Goal: Task Accomplishment & Management: Complete application form

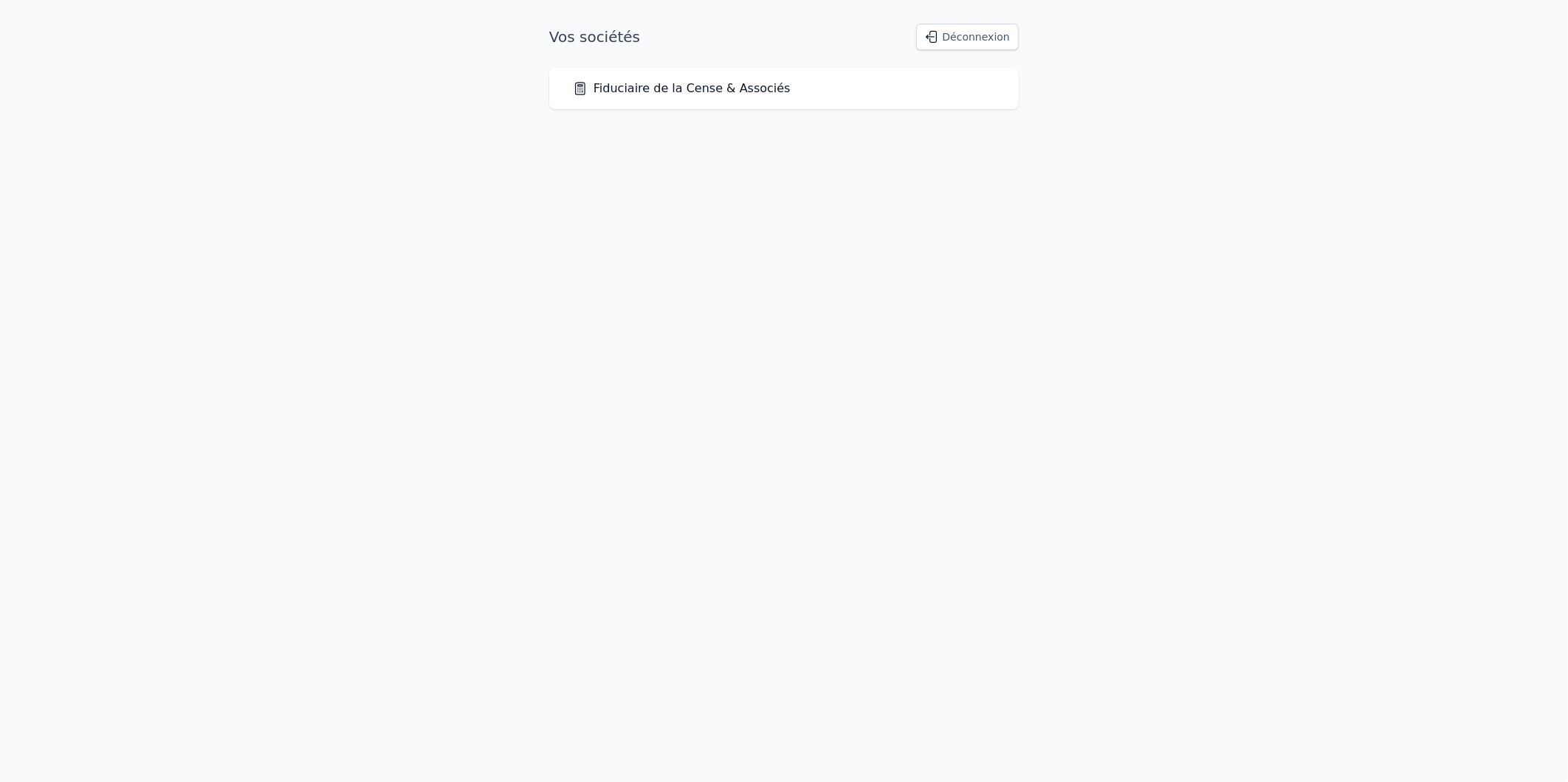
click at [659, 78] on div "Fiduciaire de la Cense & Associés" at bounding box center [784, 89] width 470 height 41
click at [667, 91] on link "Fiduciaire de la Cense & Associés" at bounding box center [681, 89] width 218 height 18
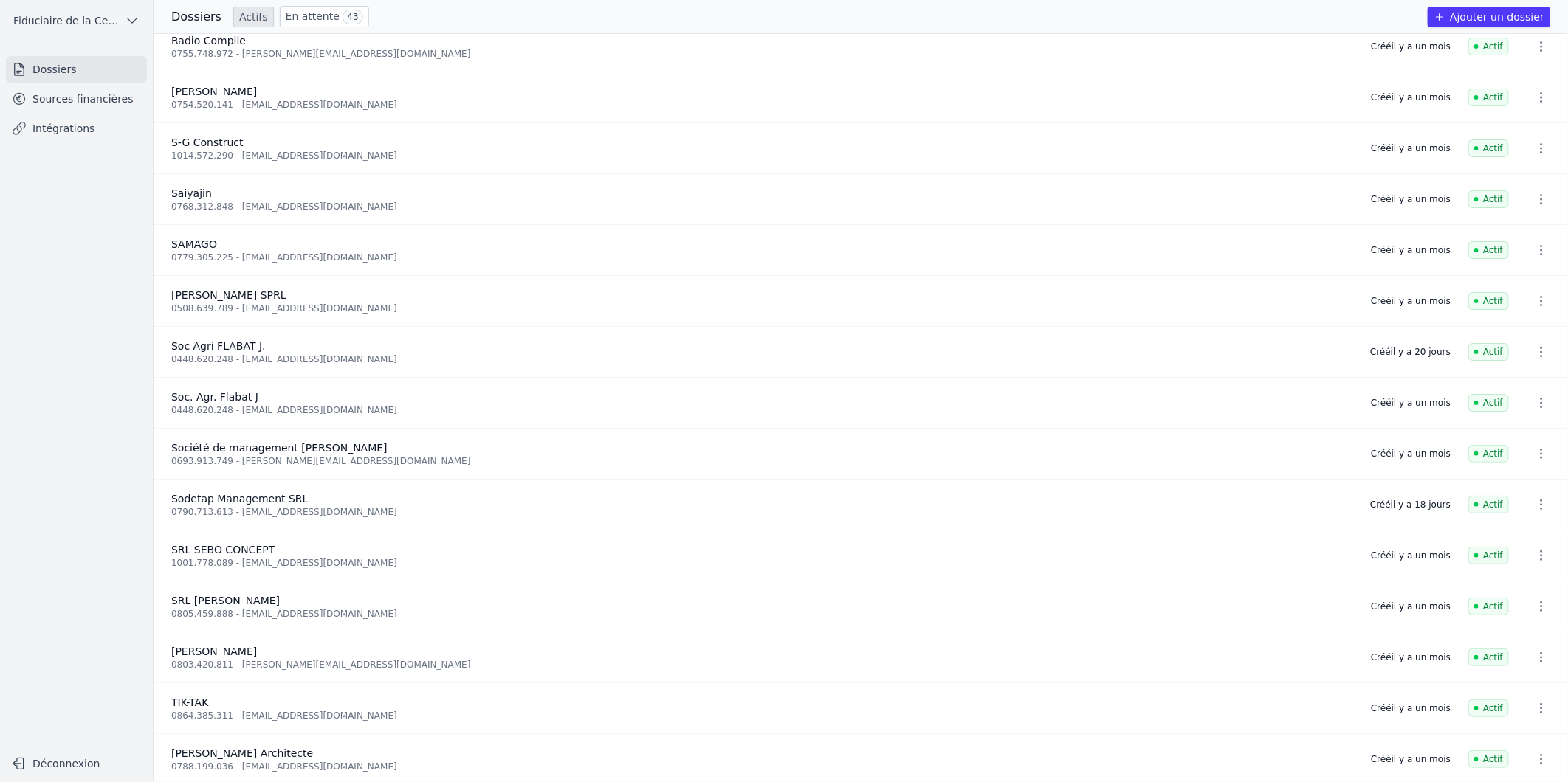
scroll to position [3437, 0]
click at [309, 33] on div "Radio Compile" at bounding box center [763, 38] width 1182 height 15
click at [314, 18] on link "En attente 43" at bounding box center [324, 16] width 89 height 21
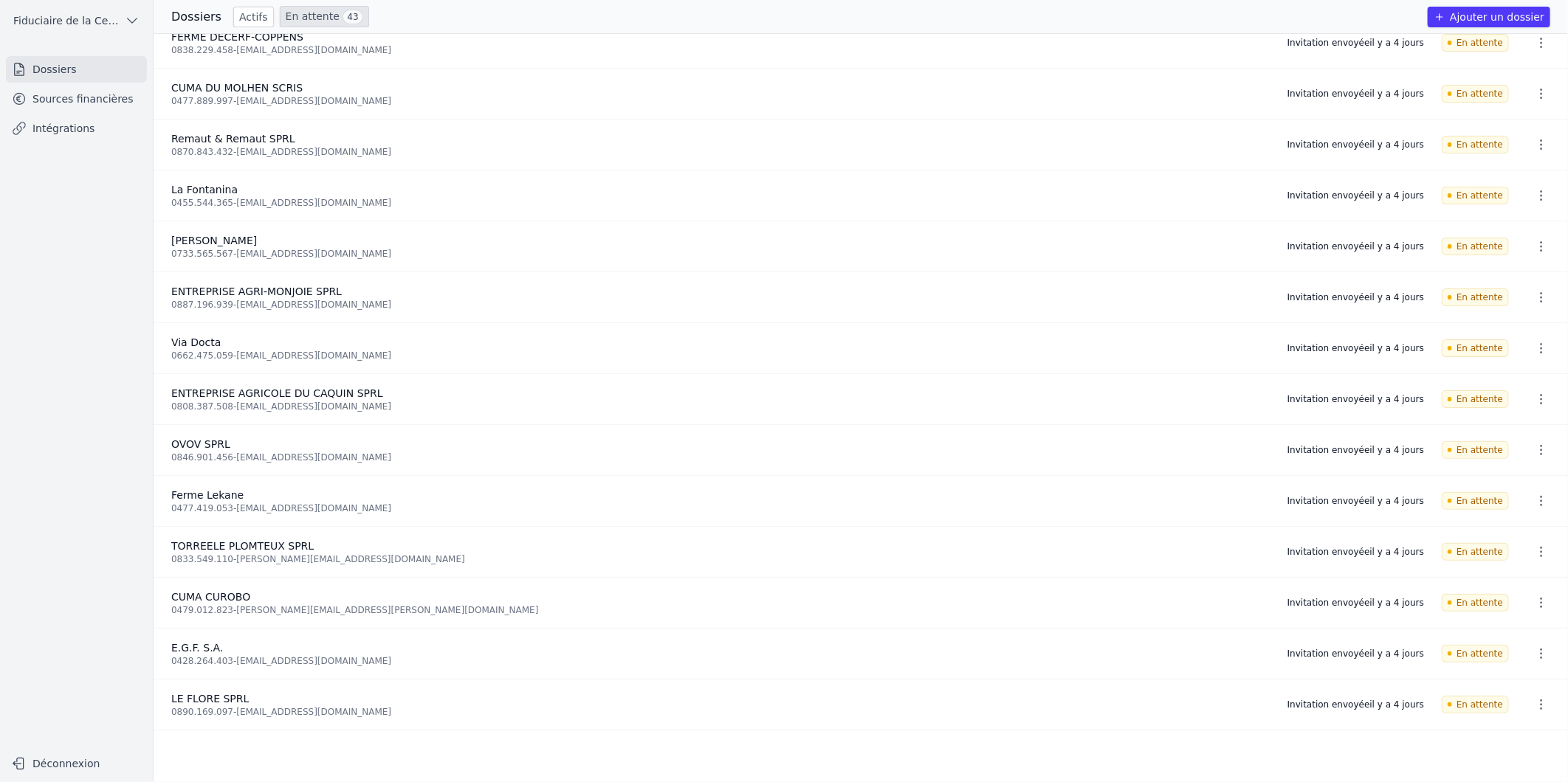
scroll to position [656, 0]
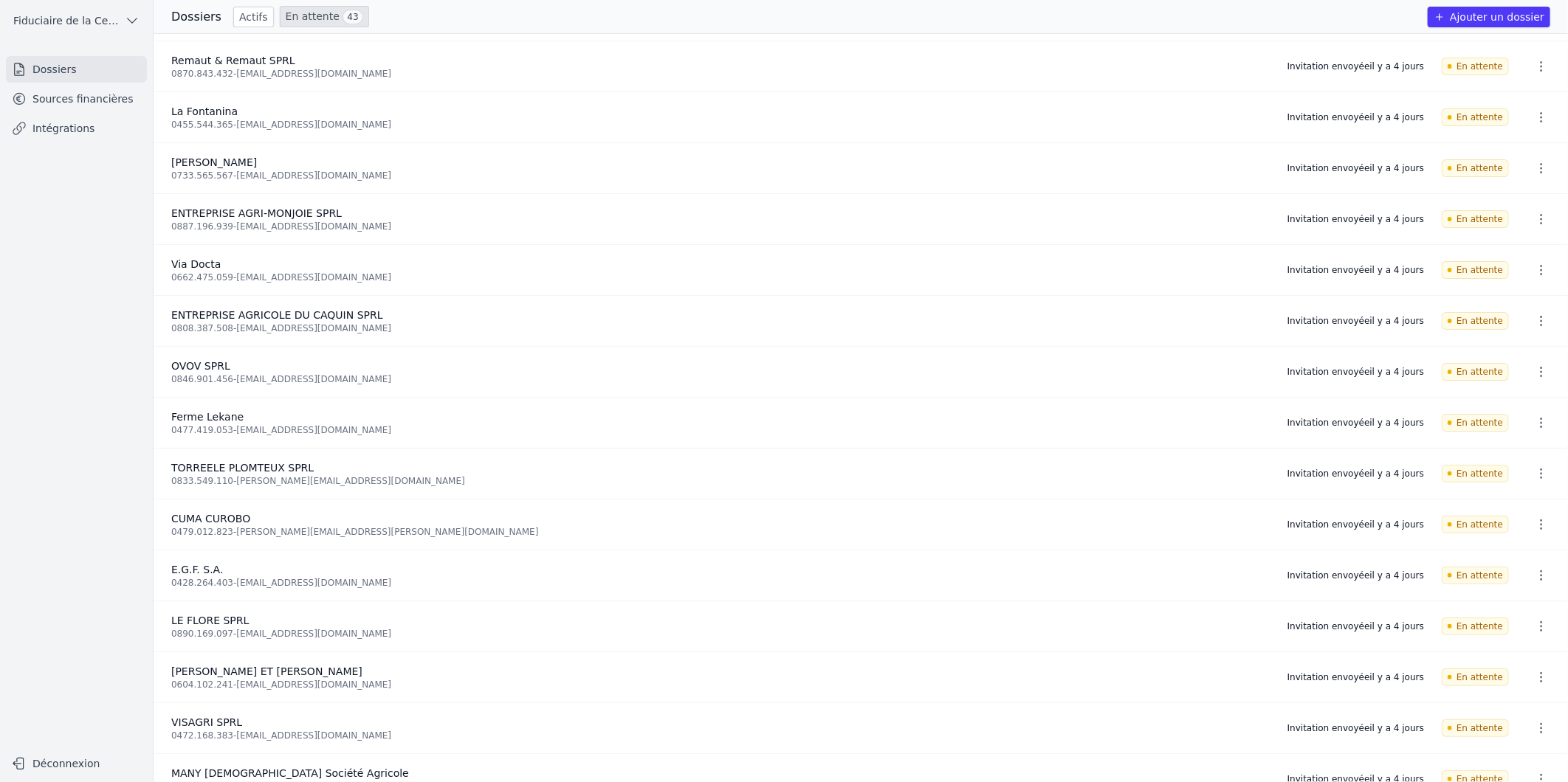
click at [1509, 19] on button "Ajouter un dossier" at bounding box center [1488, 16] width 122 height 21
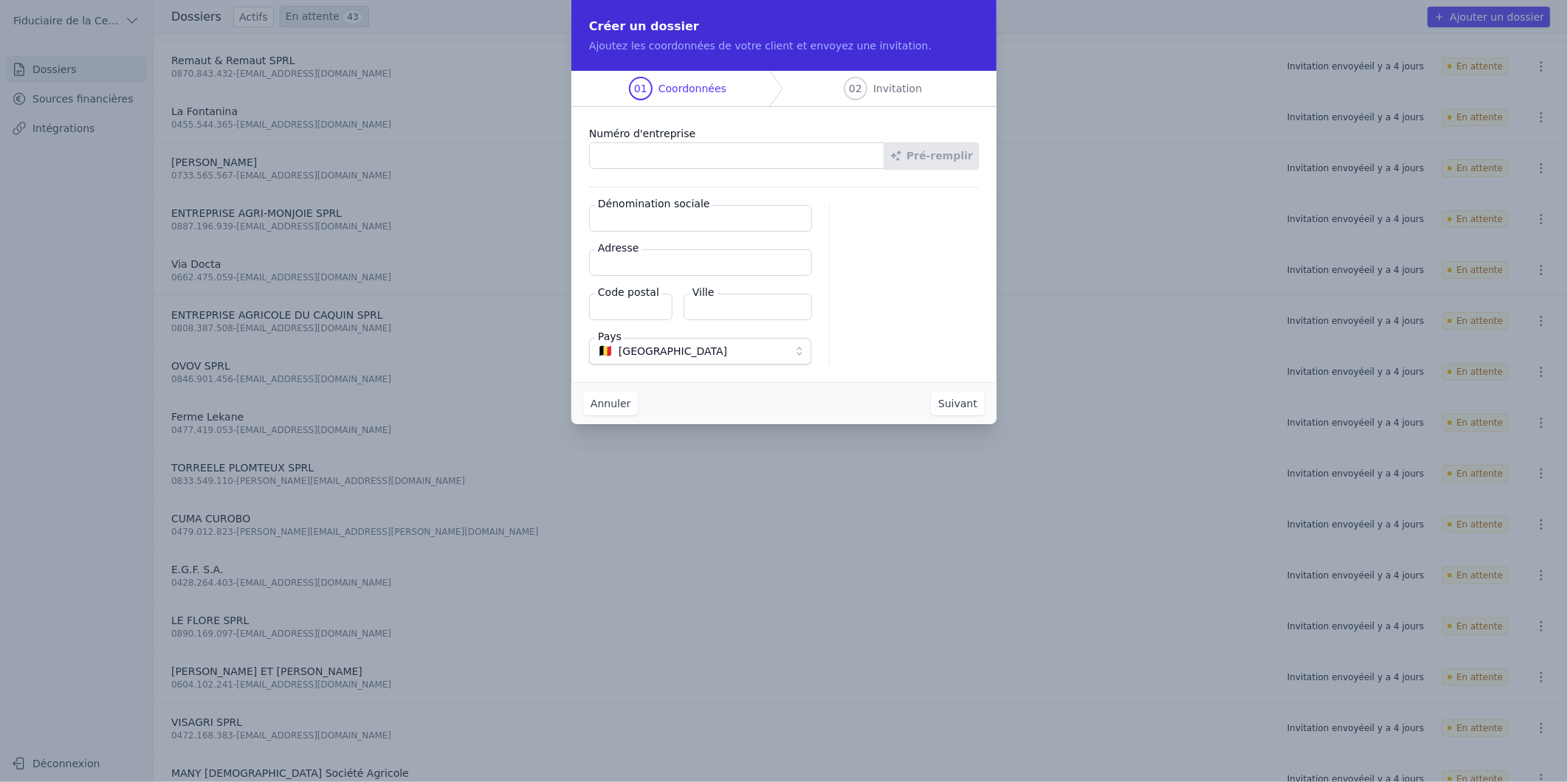
paste input "0462.555.980"
type input "0462.555.980"
click at [921, 152] on button "Pré-remplir" at bounding box center [931, 156] width 94 height 26
type input "LA HAIE AUX RENARDS SRL"
type input "Rue Sur les Heids 6"
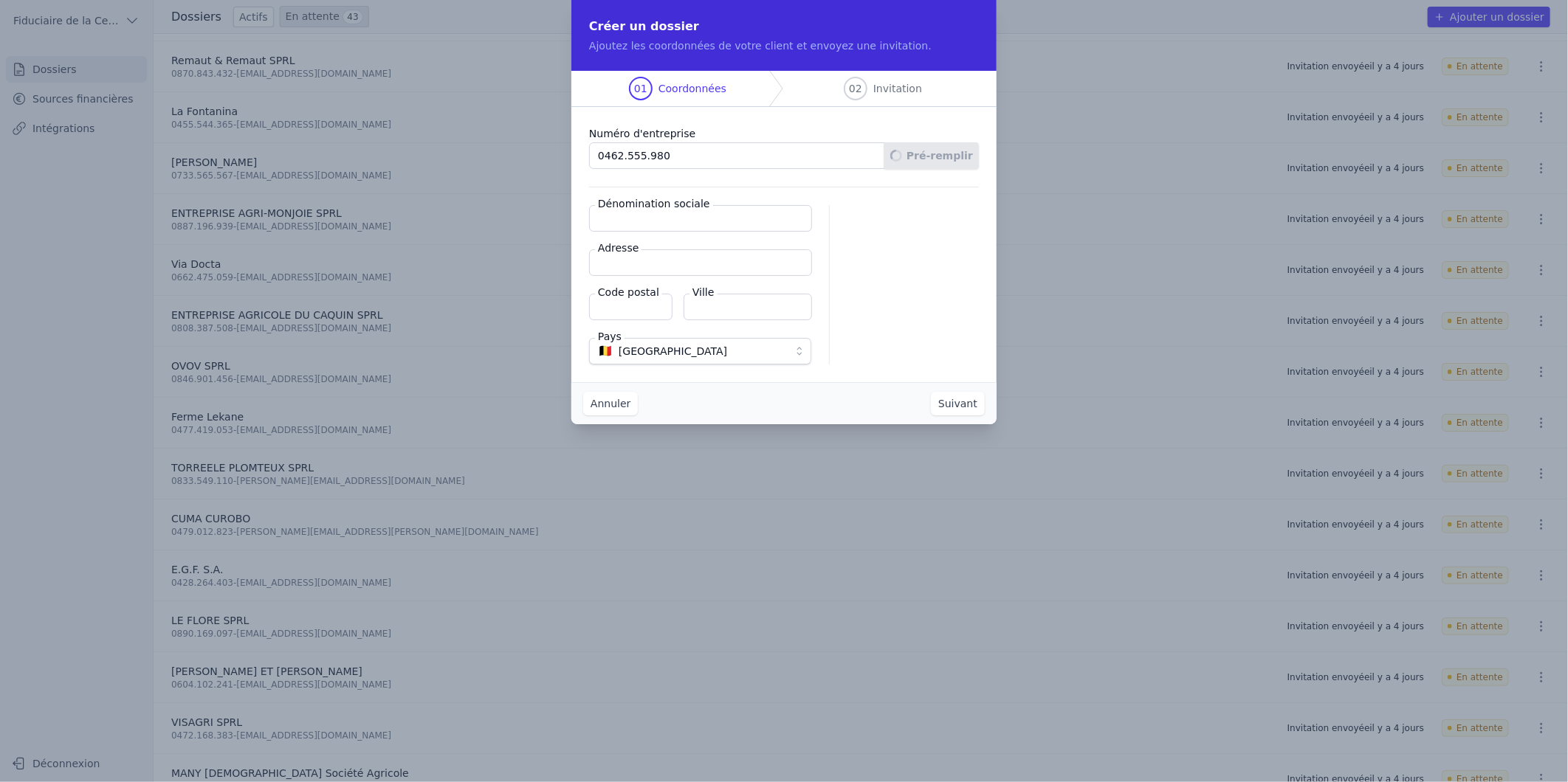
type input "4500"
type input "[PERSON_NAME]"
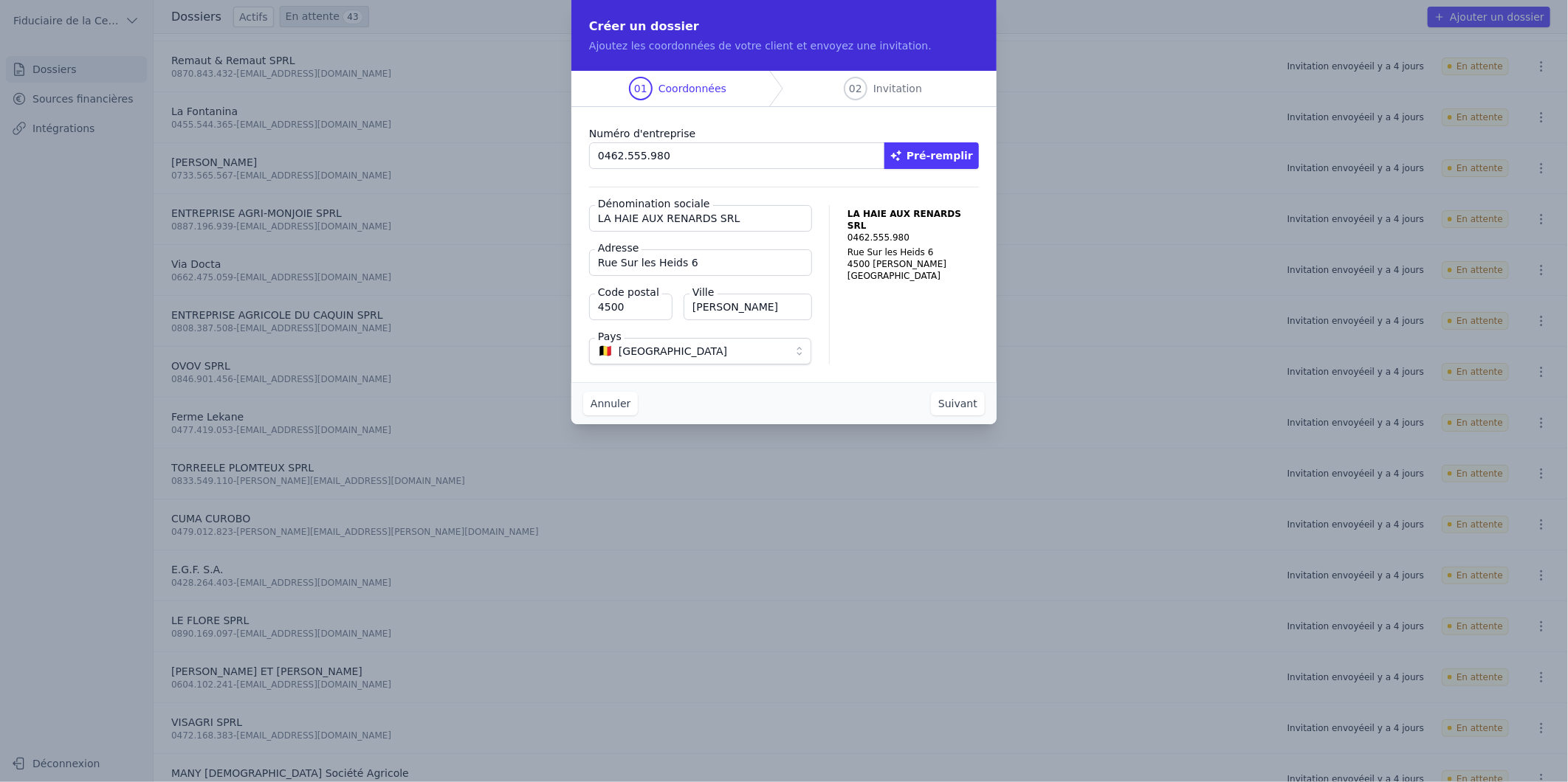
click at [954, 406] on button "Suivant" at bounding box center [958, 404] width 54 height 24
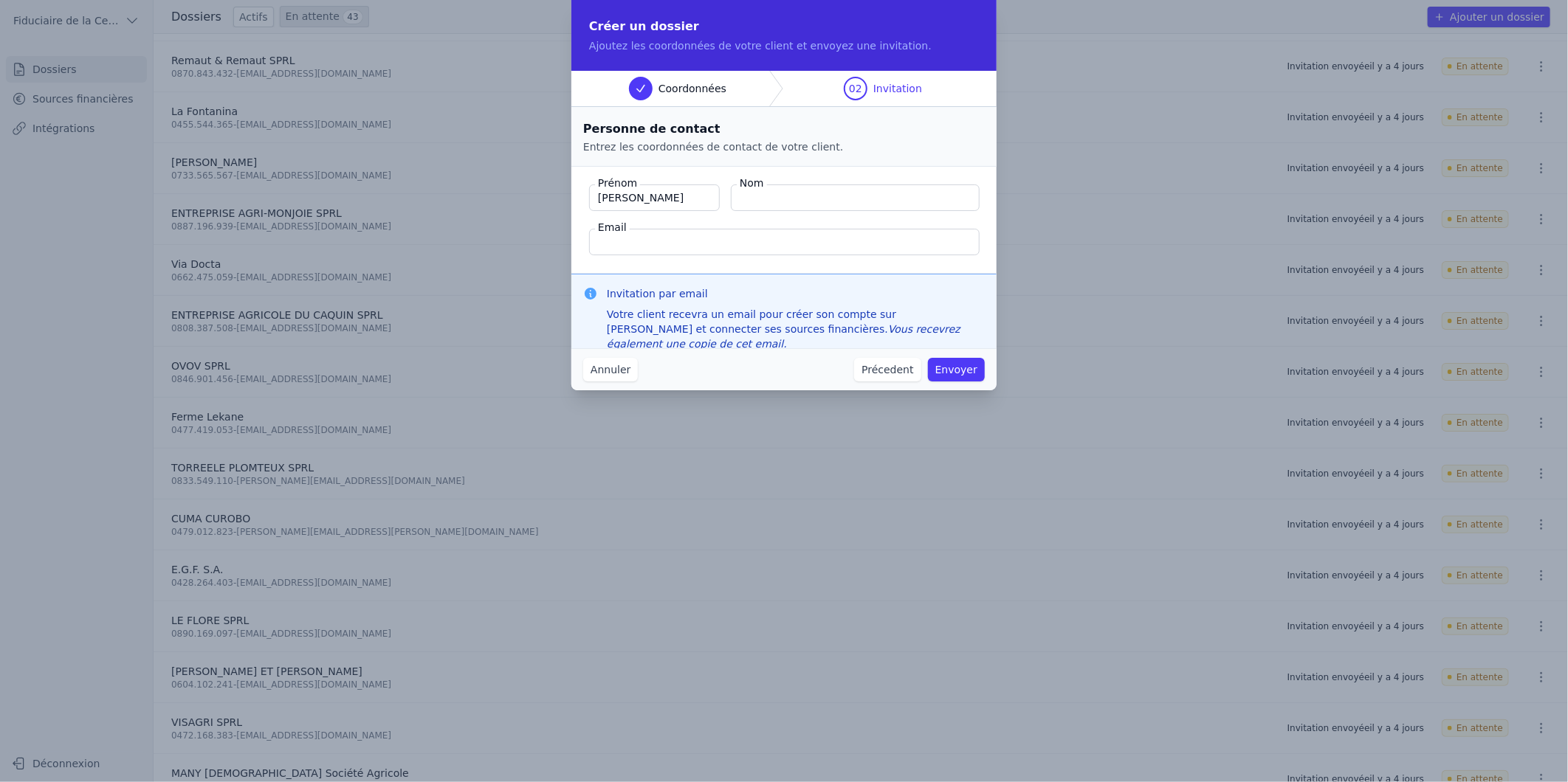
type input "[PERSON_NAME]"
paste input "[EMAIL_ADDRESS][DOMAIN_NAME]"
type input "[EMAIL_ADDRESS][DOMAIN_NAME]"
click at [956, 368] on button "Envoyer" at bounding box center [956, 369] width 57 height 24
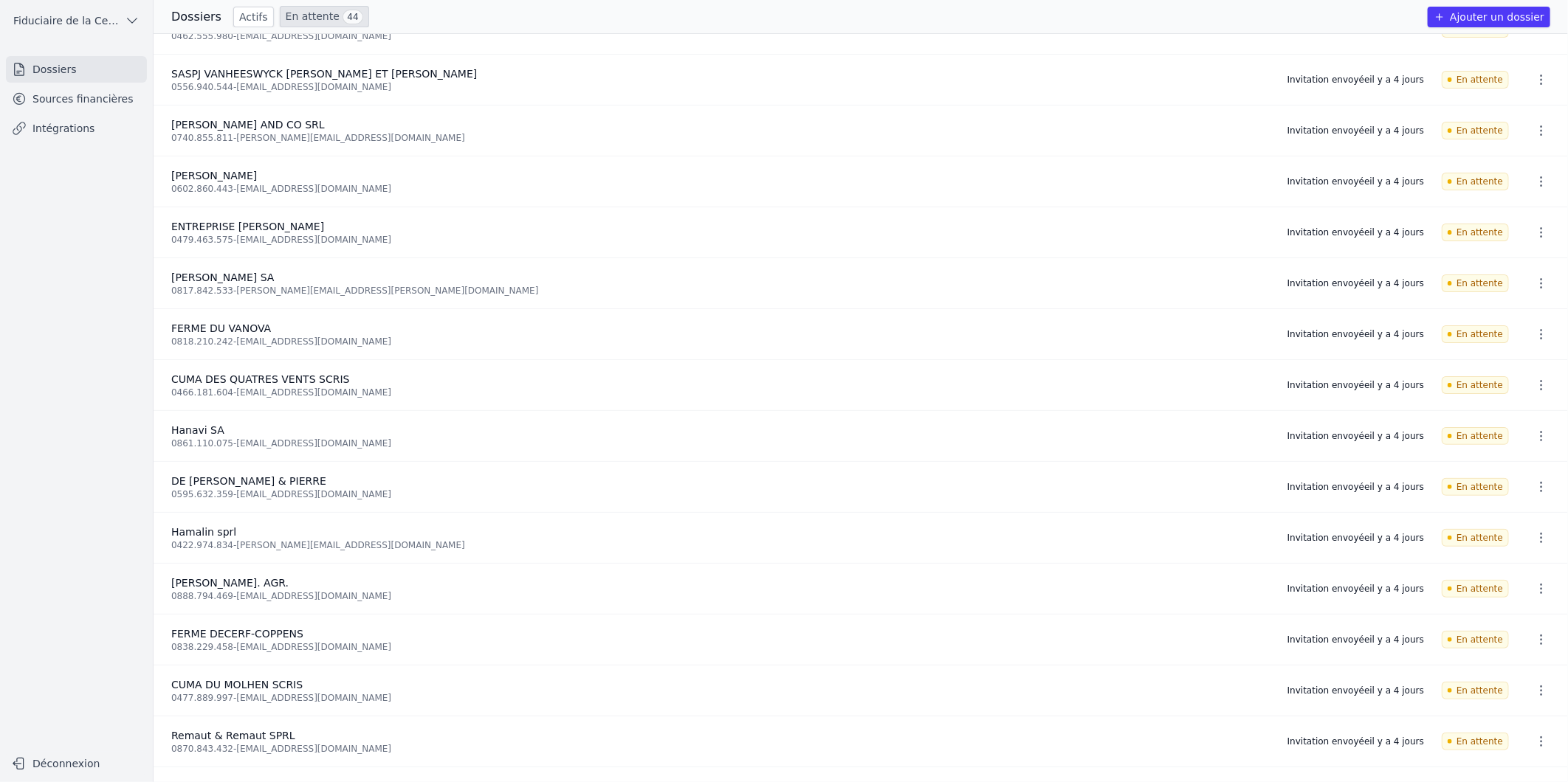
scroll to position [0, 0]
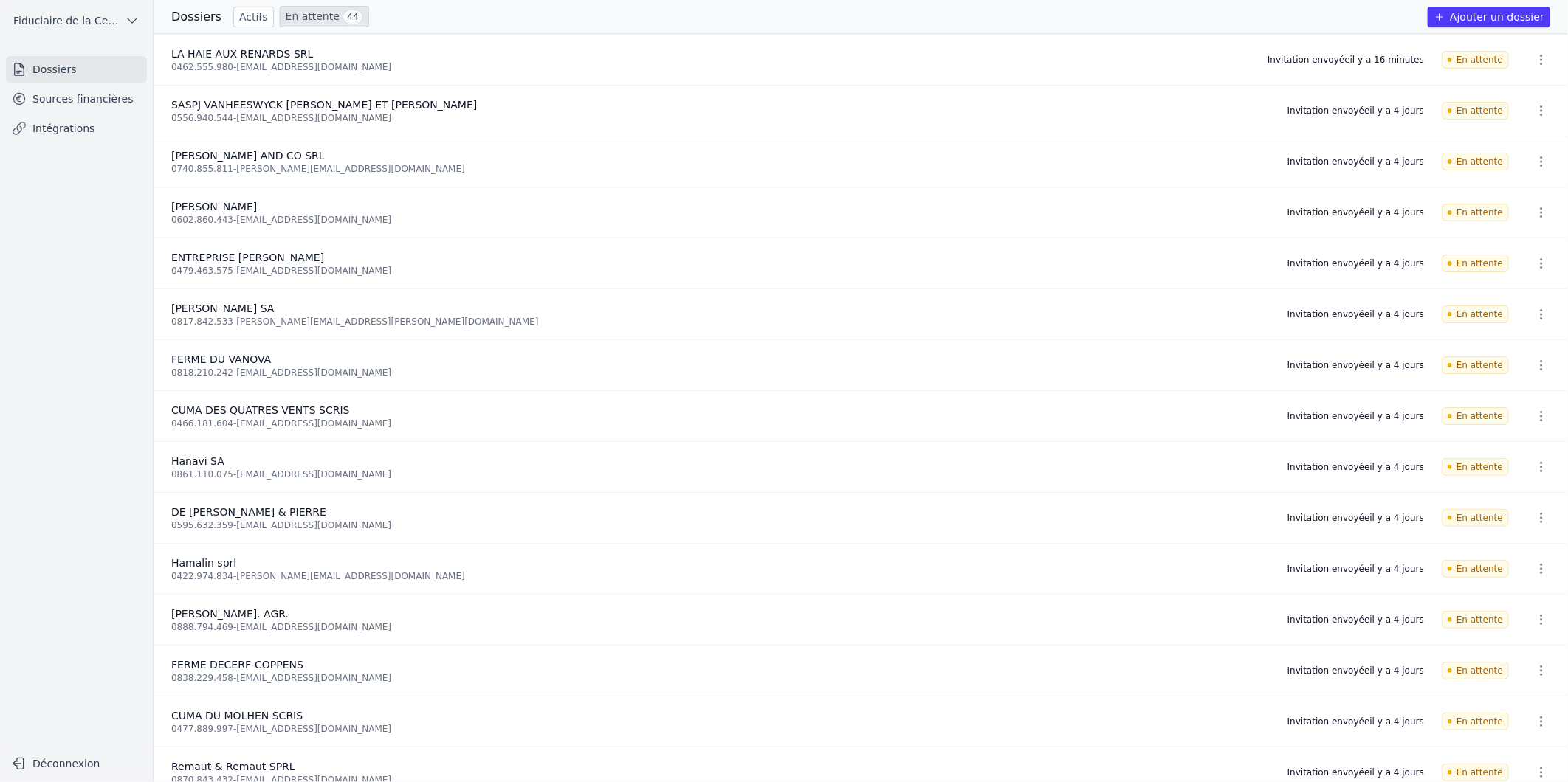
click at [94, 99] on link "Sources financières" at bounding box center [76, 98] width 141 height 26
